Goal: Information Seeking & Learning: Learn about a topic

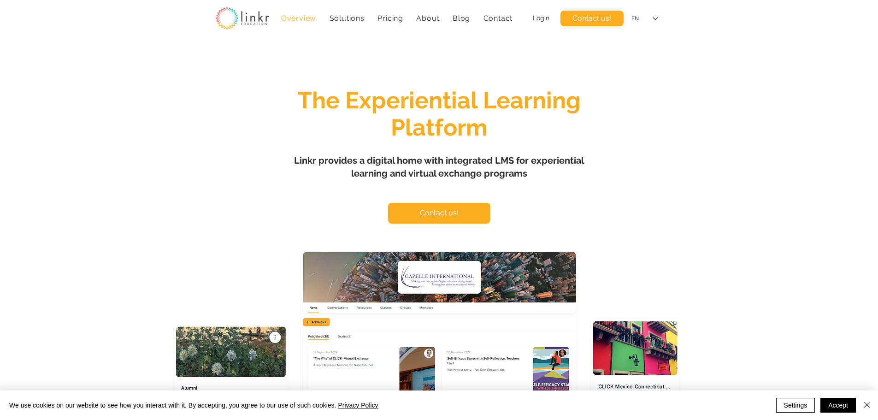
click at [416, 175] on span "Linkr provides a digital home with integrated LMS for experiential learning and…" at bounding box center [439, 167] width 290 height 24
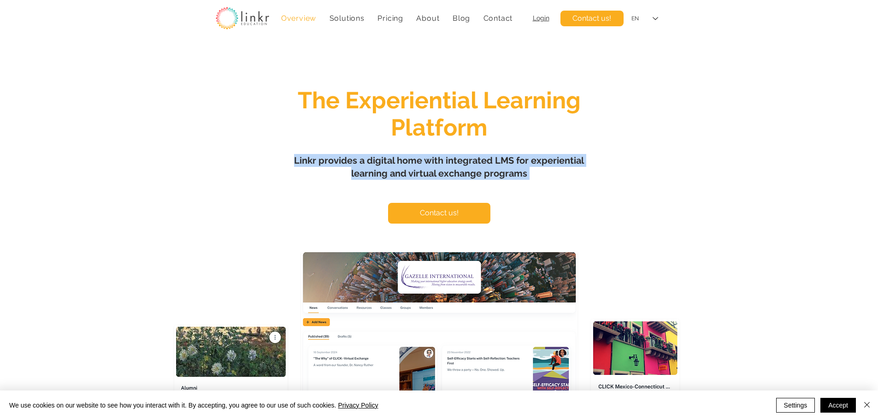
click at [416, 175] on span "Linkr provides a digital home with integrated LMS for experiential learning and…" at bounding box center [439, 167] width 290 height 24
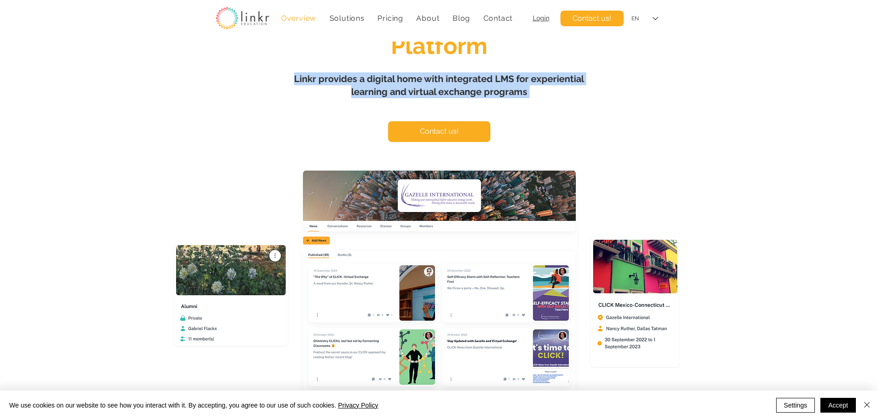
scroll to position [92, 0]
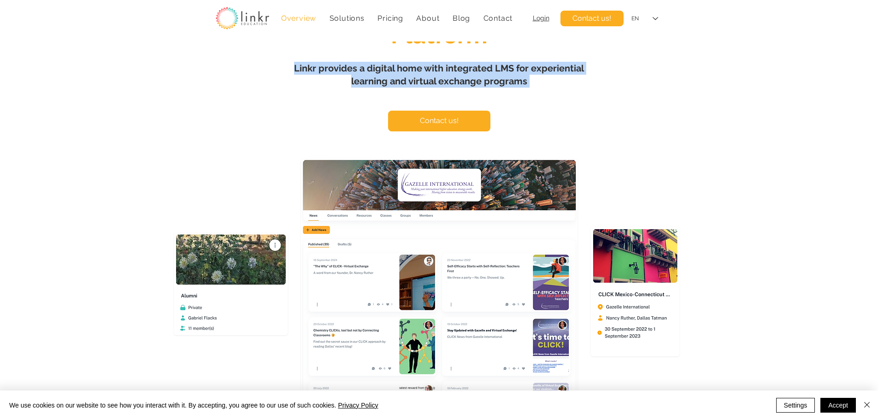
click at [520, 82] on span "Linkr provides a digital home with integrated LMS for experiential learning and…" at bounding box center [439, 75] width 290 height 24
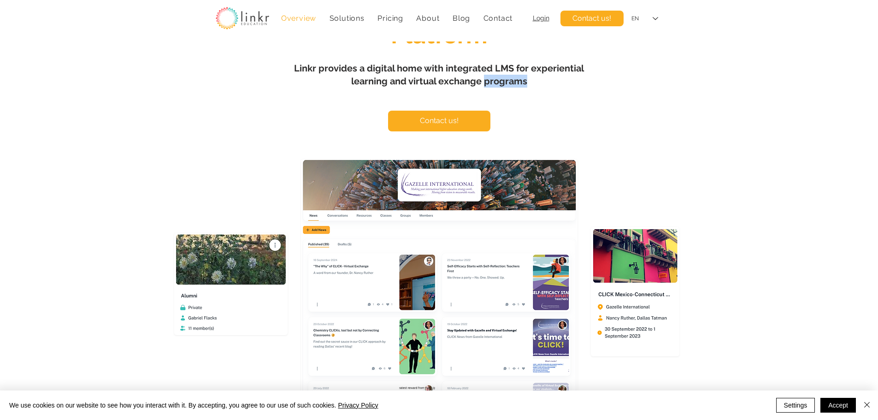
click at [520, 82] on span "Linkr provides a digital home with integrated LMS for experiential learning and…" at bounding box center [439, 75] width 290 height 24
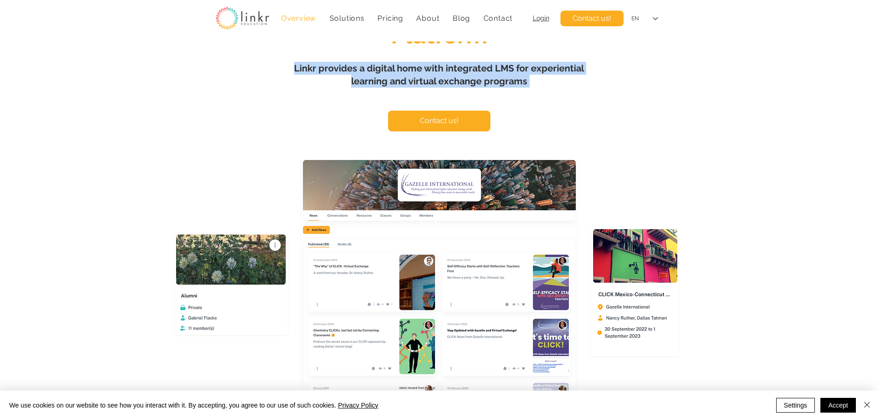
click at [520, 82] on span "Linkr provides a digital home with integrated LMS for experiential learning and…" at bounding box center [439, 75] width 290 height 24
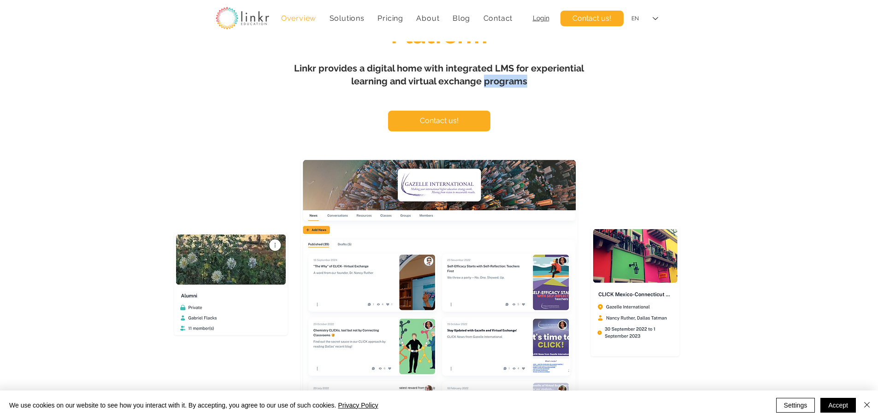
click at [520, 82] on span "Linkr provides a digital home with integrated LMS for experiential learning and…" at bounding box center [439, 75] width 290 height 24
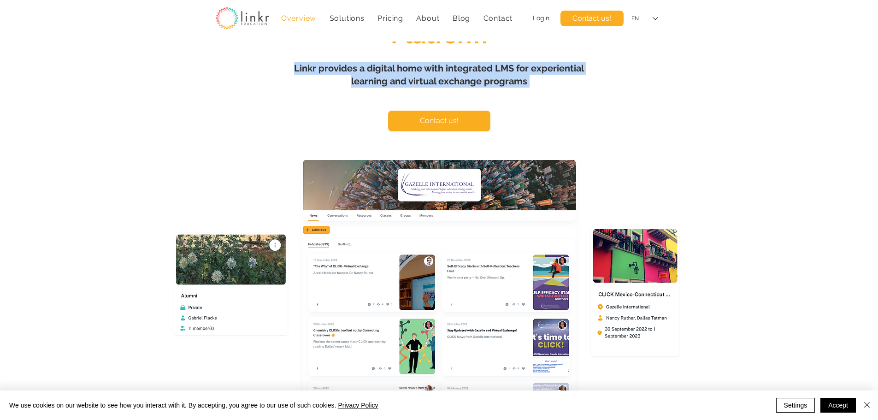
click at [520, 82] on span "Linkr provides a digital home with integrated LMS for experiential learning and…" at bounding box center [439, 75] width 290 height 24
click at [400, 14] on span "Pricing" at bounding box center [390, 18] width 26 height 9
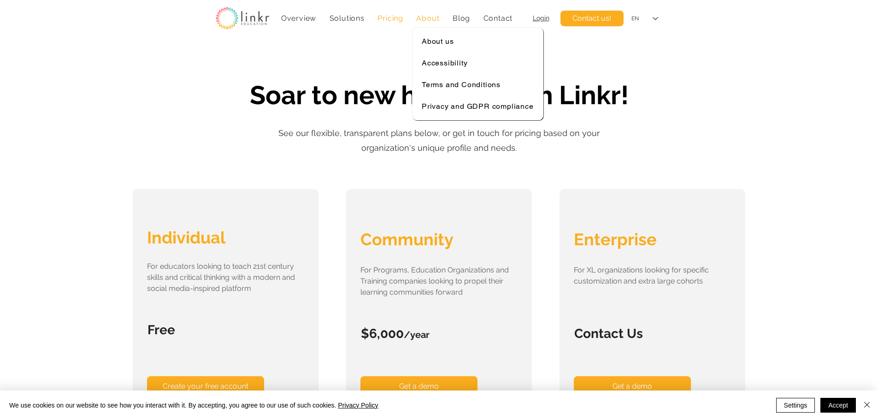
click at [427, 22] on span "About" at bounding box center [427, 18] width 23 height 9
click at [430, 38] on span "About us" at bounding box center [437, 41] width 32 height 9
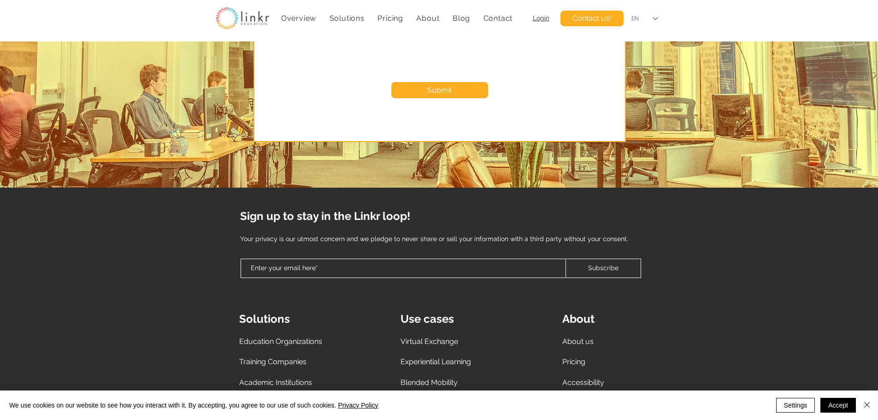
scroll to position [2375, 0]
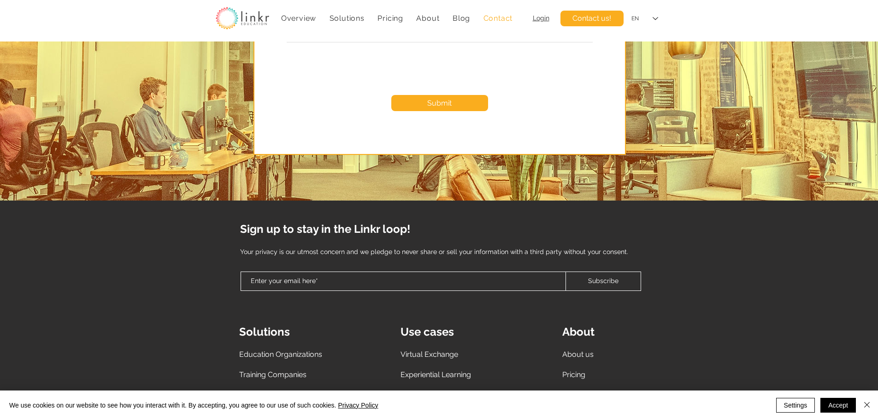
click at [488, 14] on span "Contact" at bounding box center [497, 18] width 29 height 9
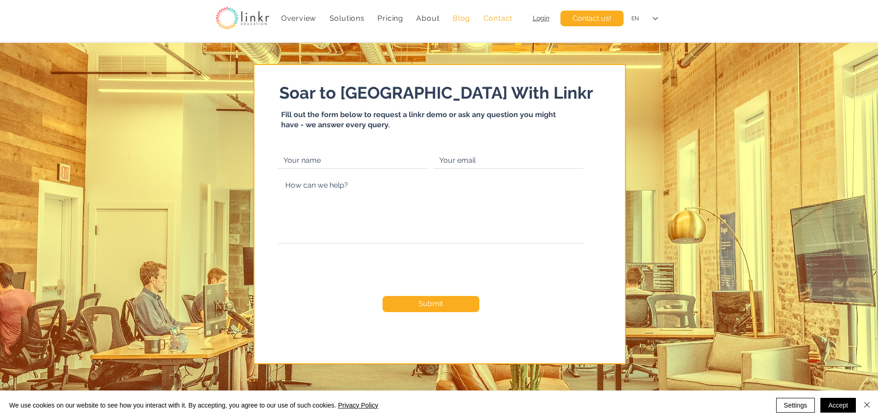
click at [457, 12] on link "Blog" at bounding box center [461, 18] width 27 height 18
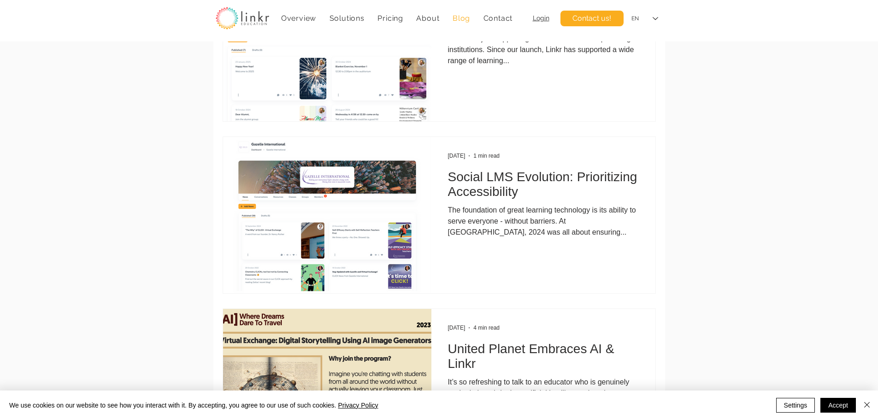
scroll to position [322, 0]
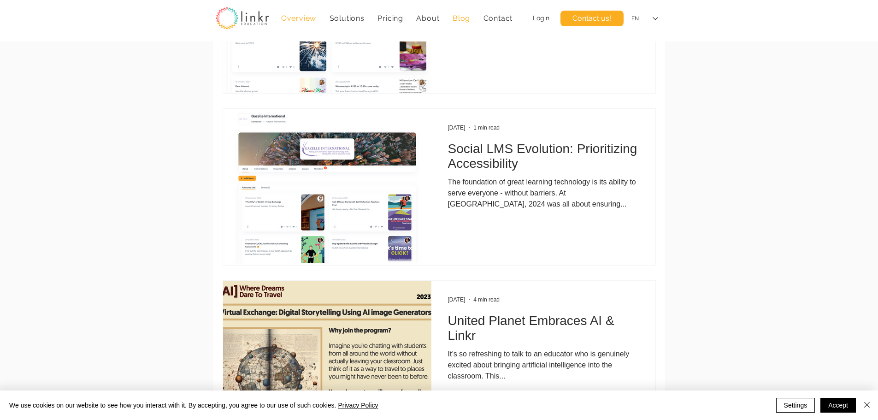
click at [311, 17] on span "Overview" at bounding box center [298, 18] width 35 height 9
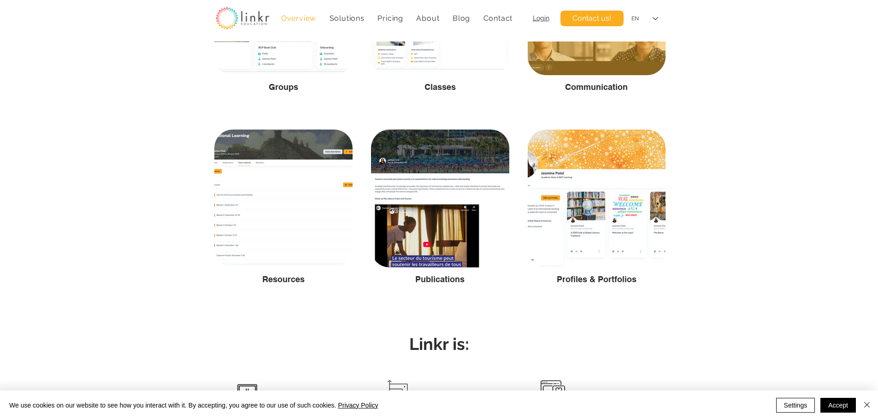
scroll to position [1612, 0]
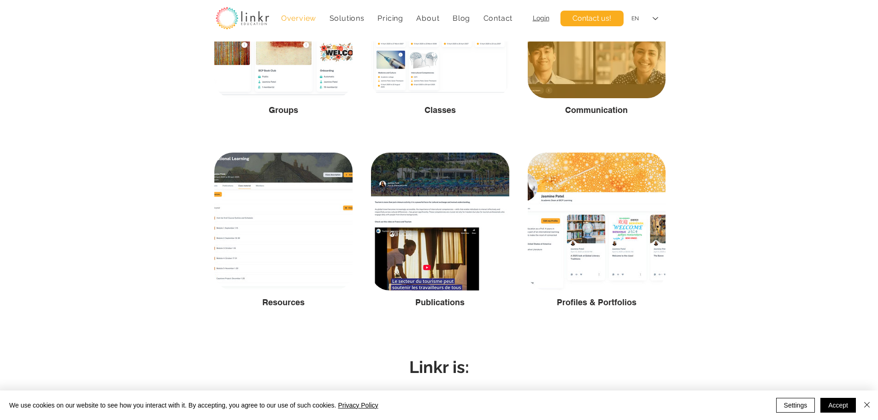
click at [597, 110] on span "Communication" at bounding box center [596, 110] width 63 height 10
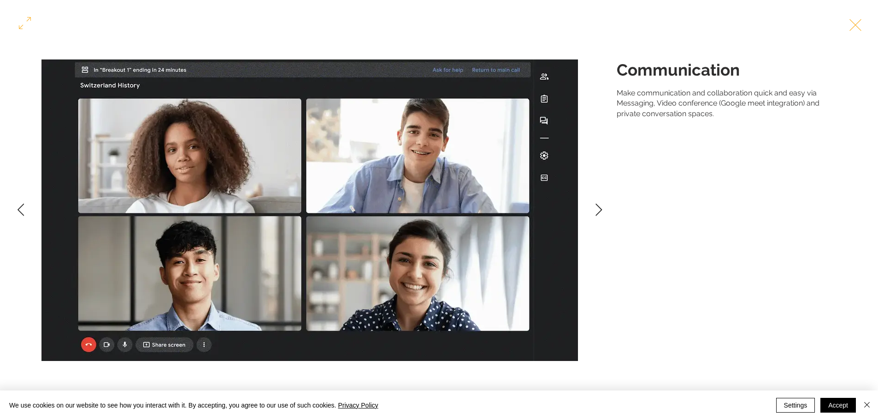
click at [614, 205] on div "Gallery item, detailed view" at bounding box center [309, 209] width 619 height 351
click at [592, 211] on button "Next Item" at bounding box center [598, 210] width 23 height 23
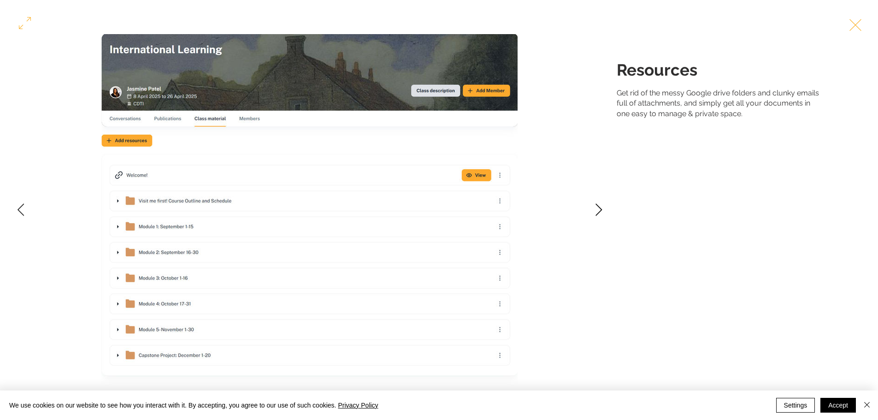
click at [592, 211] on button "Next Item" at bounding box center [598, 210] width 23 height 23
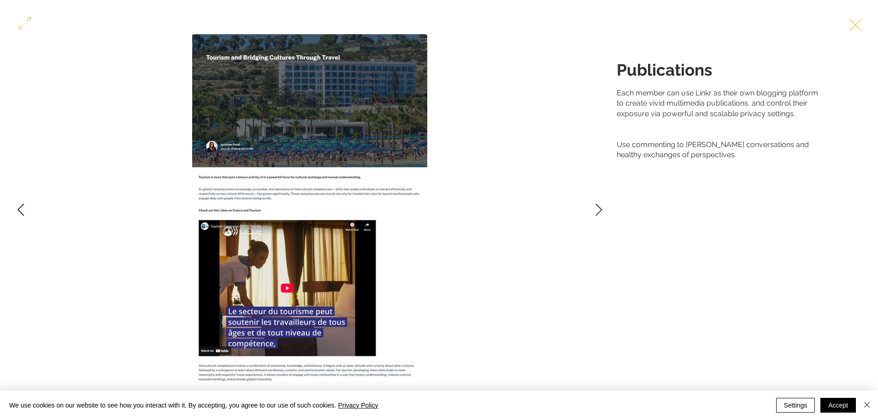
click at [13, 211] on button "Previous Item" at bounding box center [20, 210] width 23 height 23
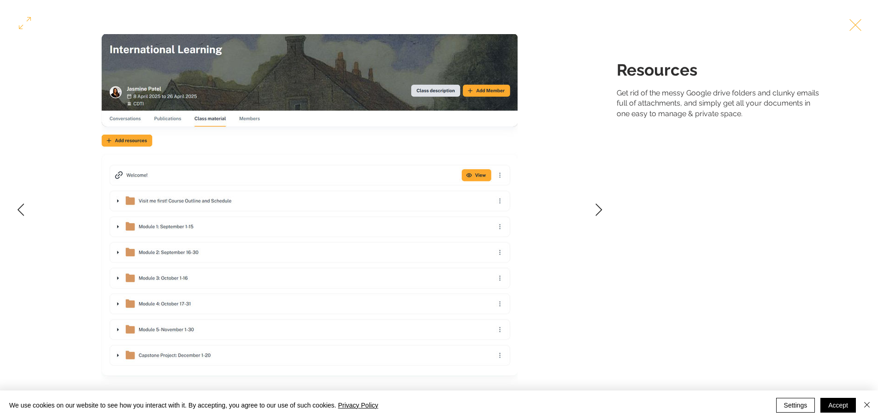
click at [870, 21] on div "Gallery item, detailed view" at bounding box center [439, 24] width 878 height 20
click at [860, 25] on button "Exit expand mode" at bounding box center [855, 24] width 18 height 20
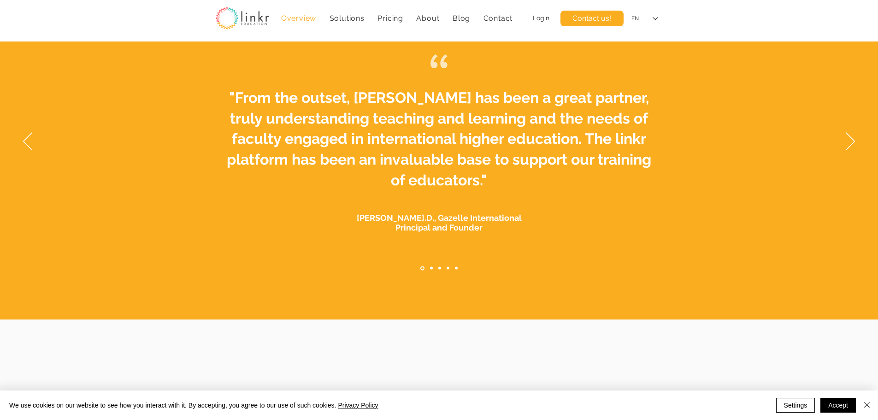
scroll to position [2672, 0]
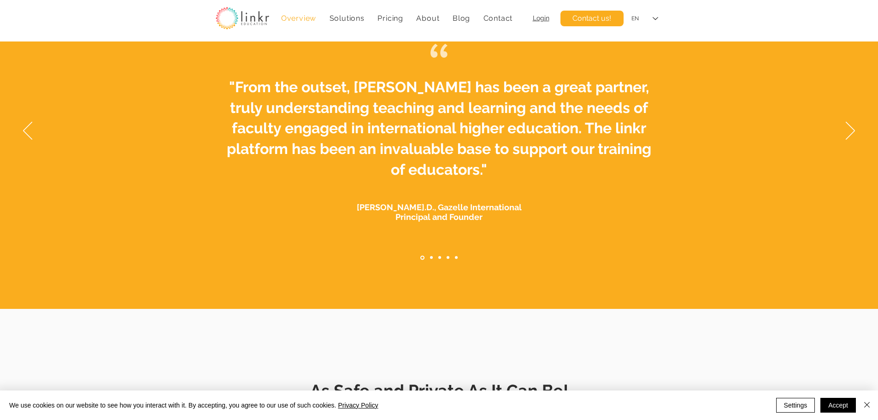
click at [843, 136] on div "Slideshow" at bounding box center [439, 131] width 878 height 298
click at [844, 136] on div "Slideshow" at bounding box center [439, 131] width 878 height 298
click at [848, 133] on icon "Next" at bounding box center [849, 131] width 9 height 18
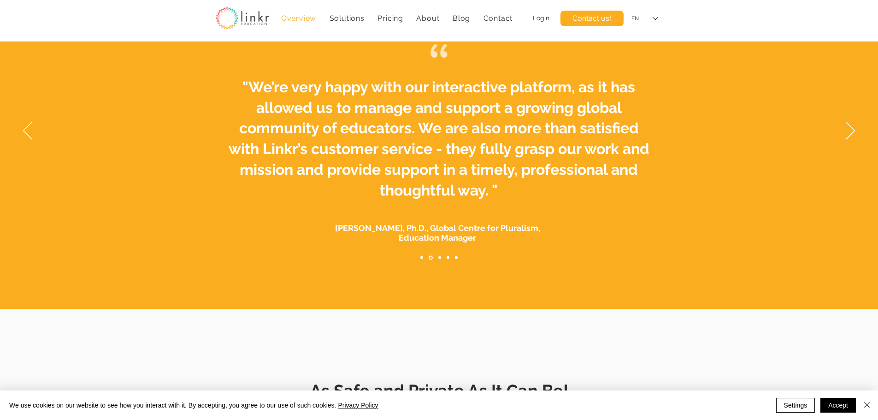
click at [848, 141] on div "Slideshow" at bounding box center [439, 131] width 878 height 298
click at [845, 134] on icon "Next" at bounding box center [849, 131] width 9 height 18
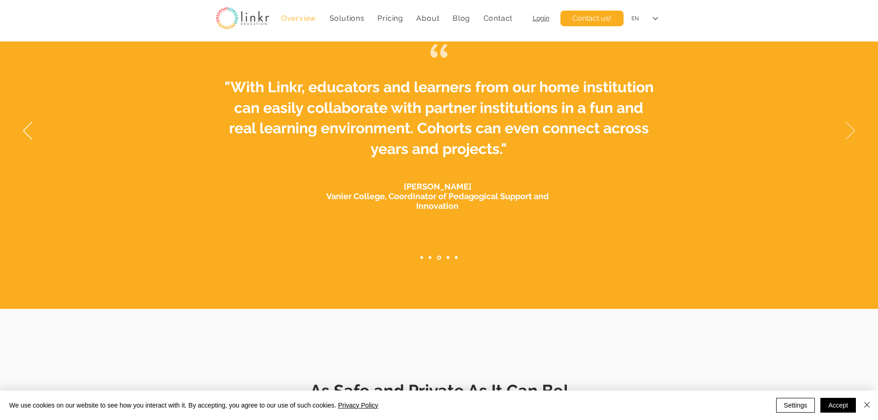
click at [845, 134] on icon "Next" at bounding box center [849, 131] width 9 height 18
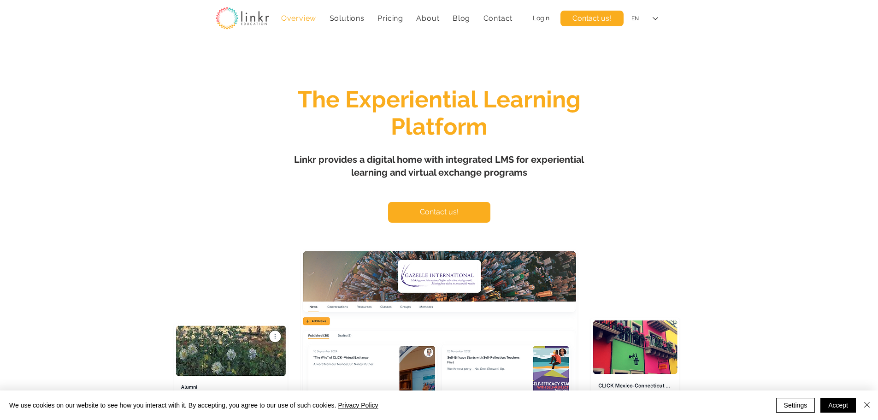
scroll to position [0, 0]
